Goal: Task Accomplishment & Management: Manage account settings

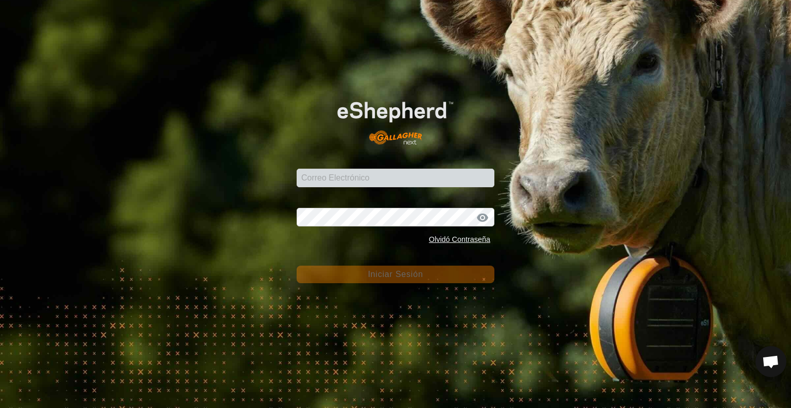
type input "[EMAIL_ADDRESS][DOMAIN_NAME]"
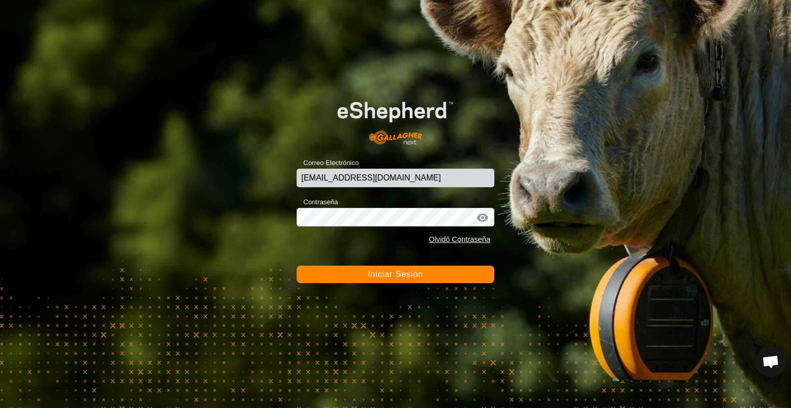
click at [395, 276] on span "Iniciar Sesión" at bounding box center [395, 273] width 55 height 9
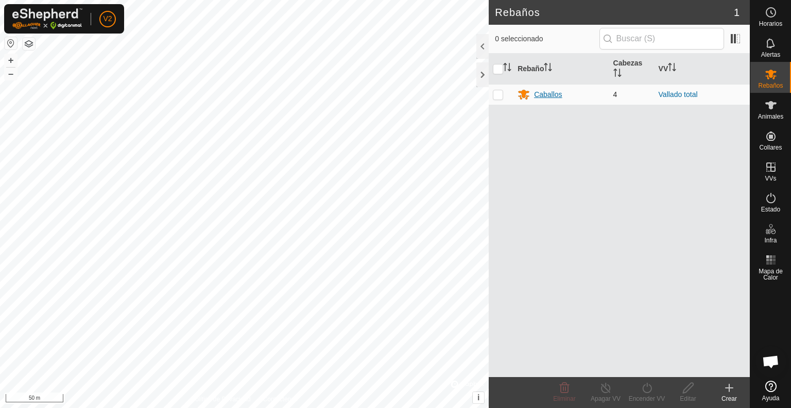
click at [546, 90] on div "Caballos" at bounding box center [548, 94] width 28 height 11
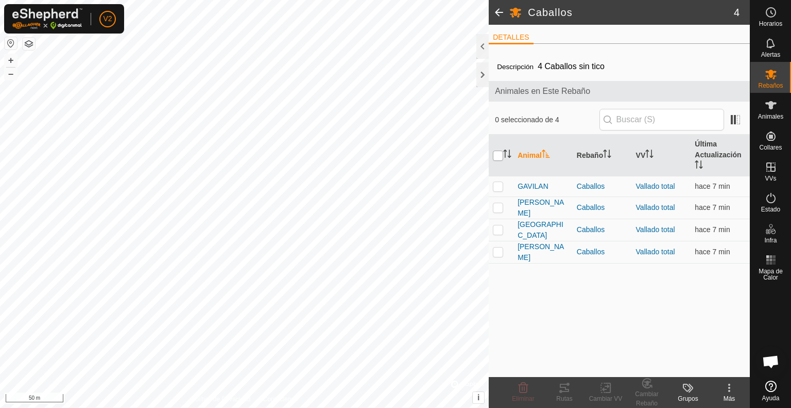
click at [496, 153] on input "checkbox" at bounding box center [498, 155] width 10 height 10
checkbox input "true"
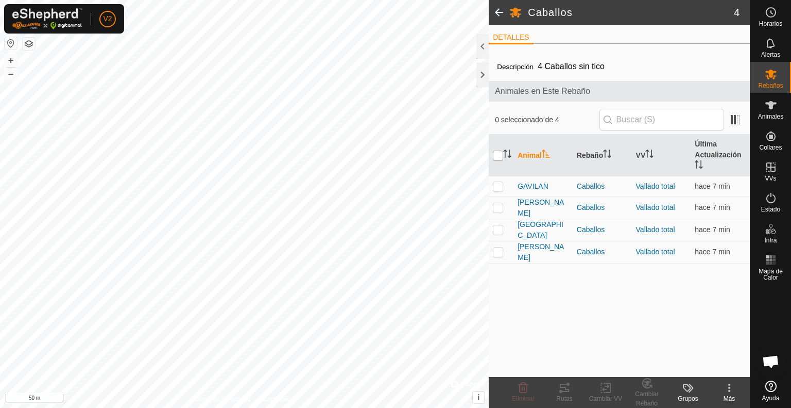
checkbox input "true"
click at [566, 389] on icon at bounding box center [564, 387] width 9 height 8
